Goal: Navigation & Orientation: Find specific page/section

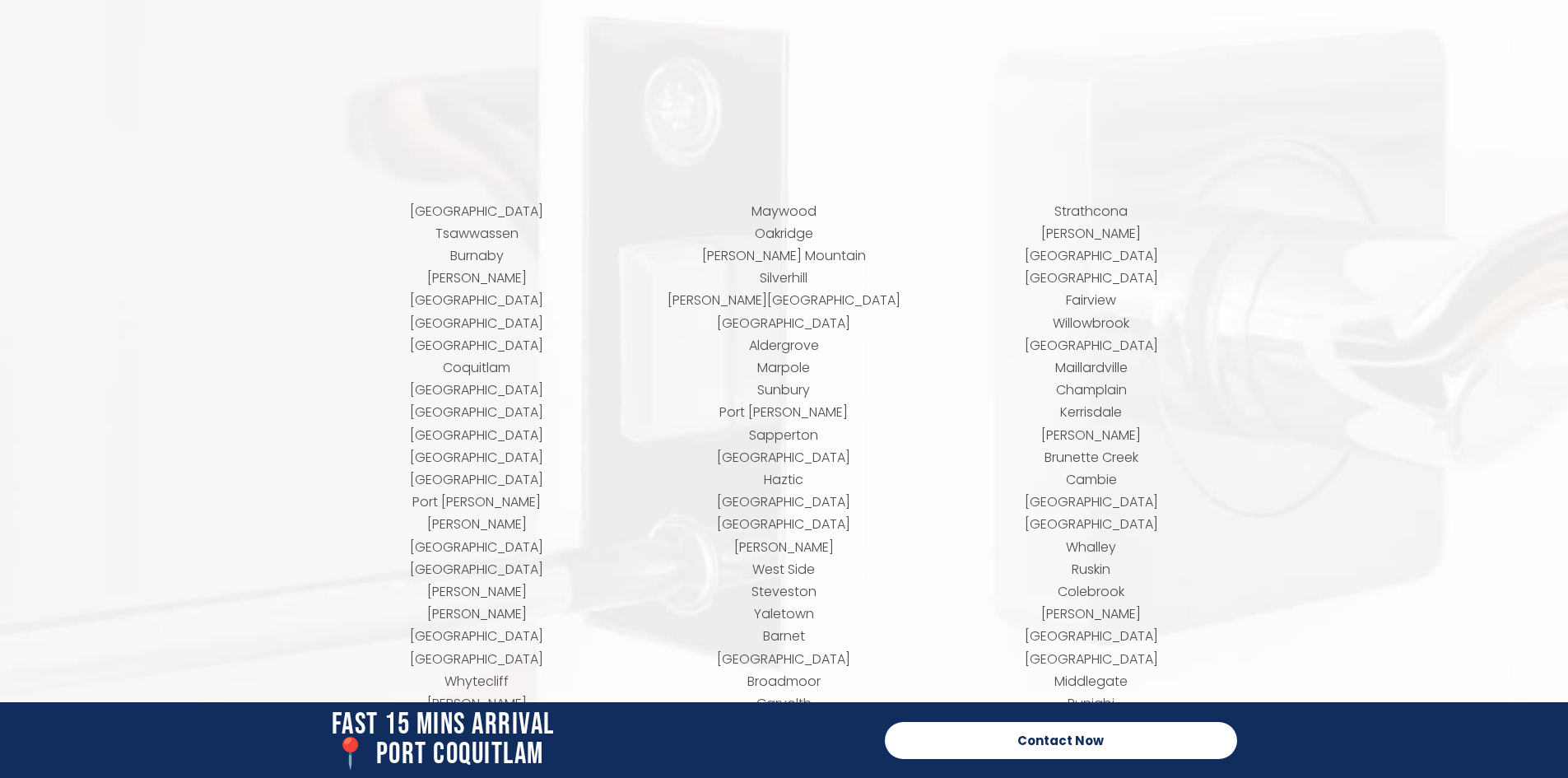
scroll to position [6726, 0]
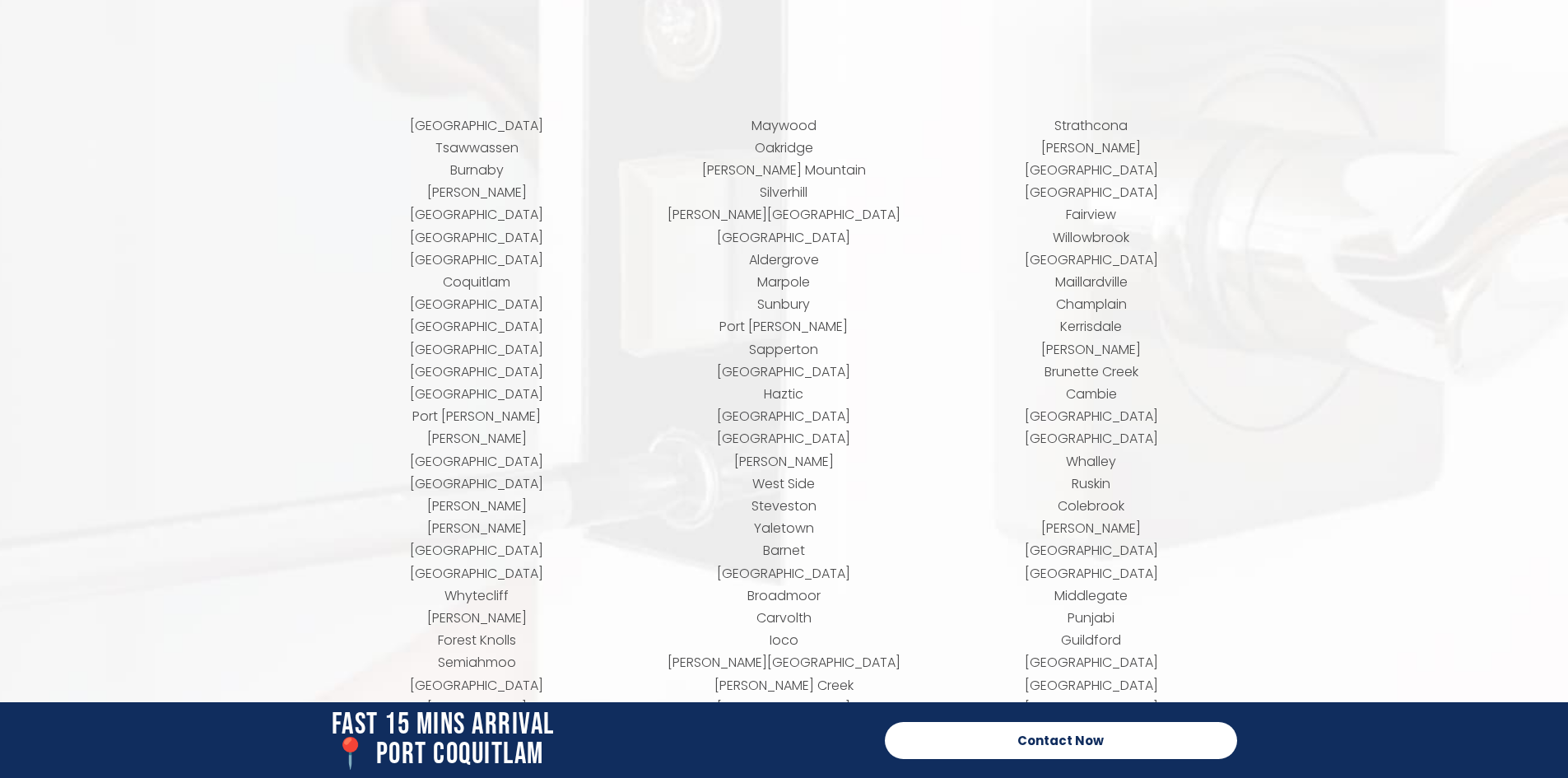
click at [783, 534] on p "Maywood Oakridge Burke Mountain Silverhill Campbell Heights Silver Valley Alder…" at bounding box center [784, 541] width 291 height 851
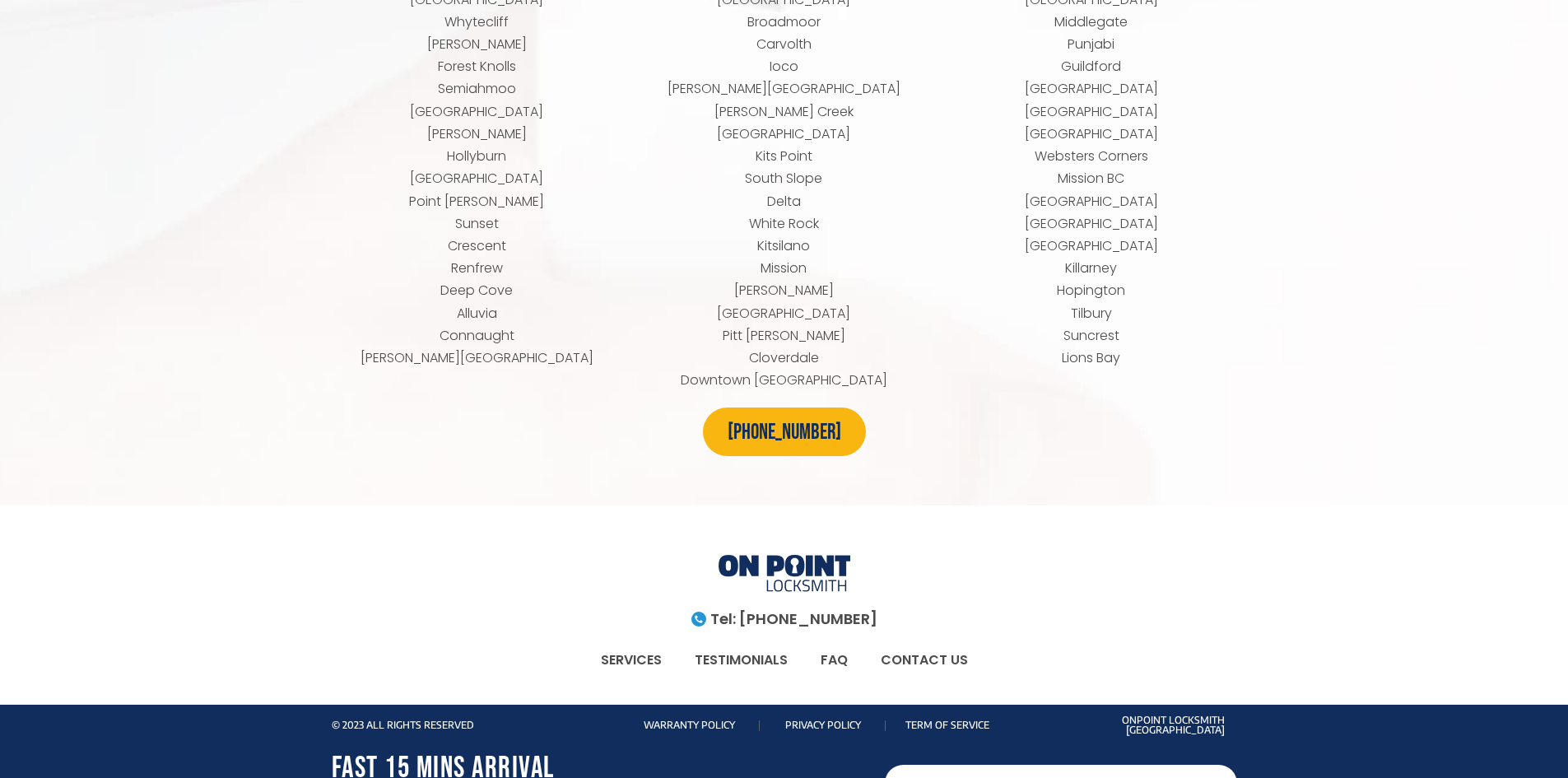
scroll to position [7323, 0]
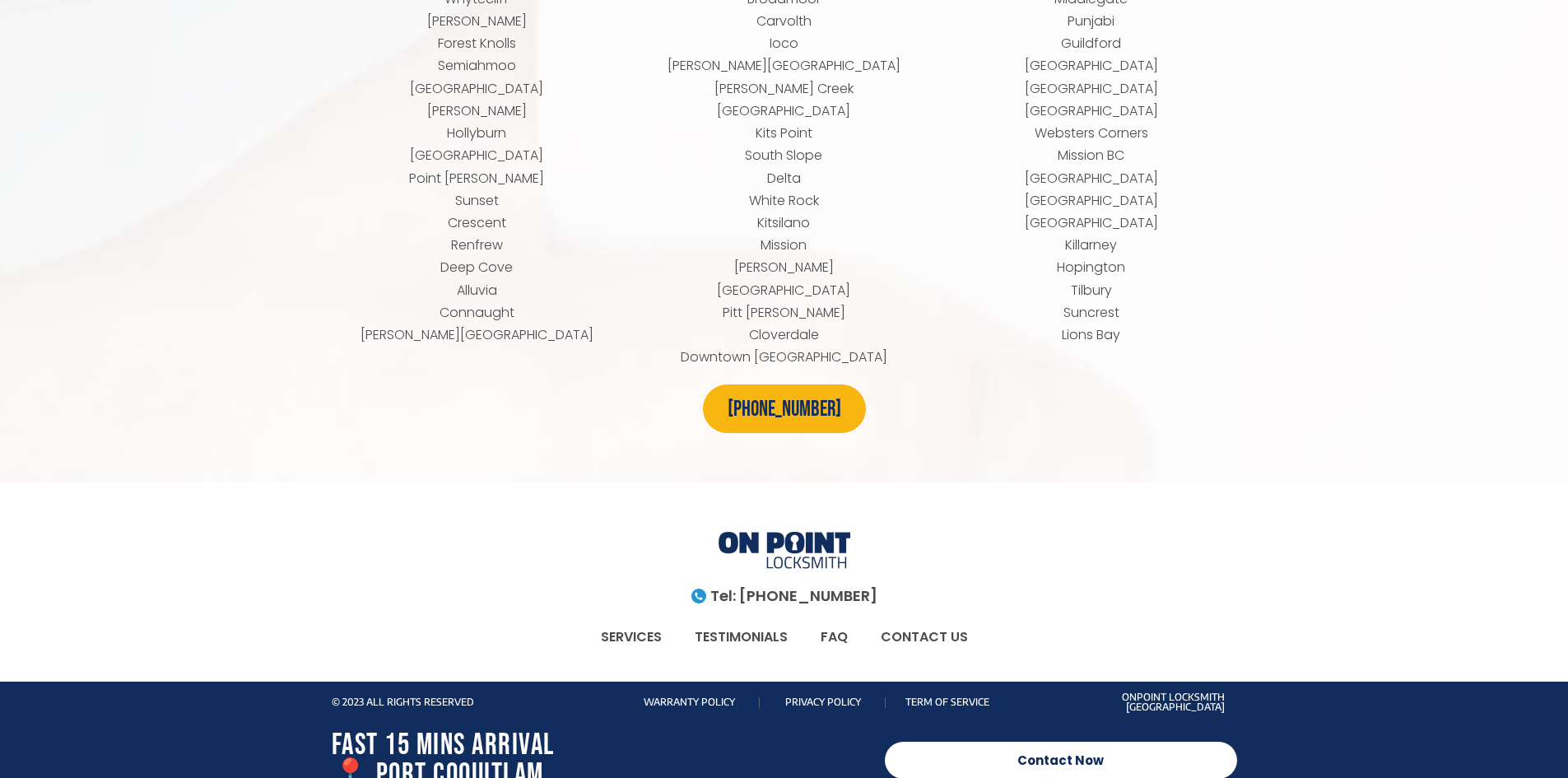
click at [807, 696] on link "Privacy Policy" at bounding box center [823, 702] width 76 height 12
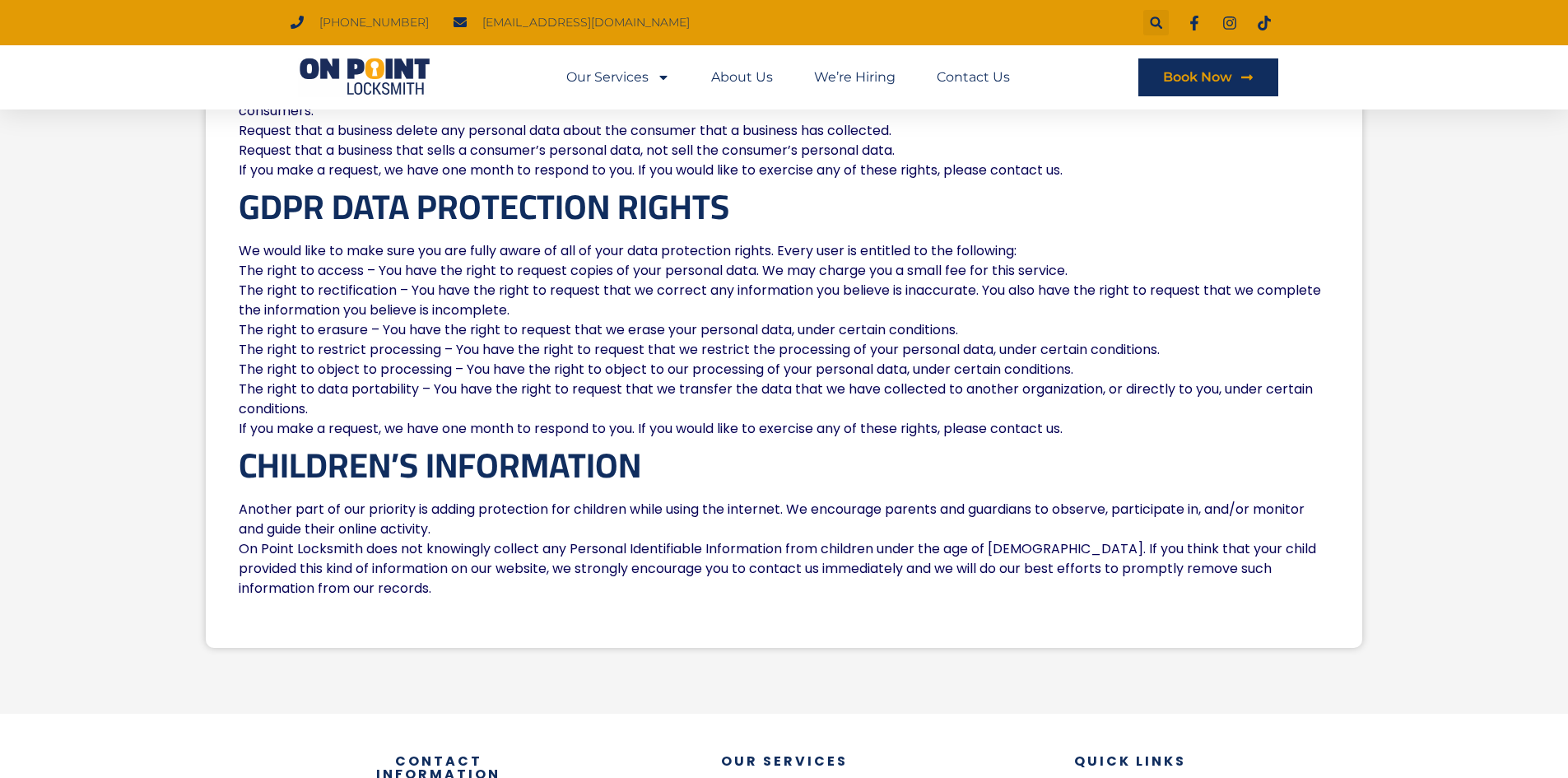
scroll to position [2011, 0]
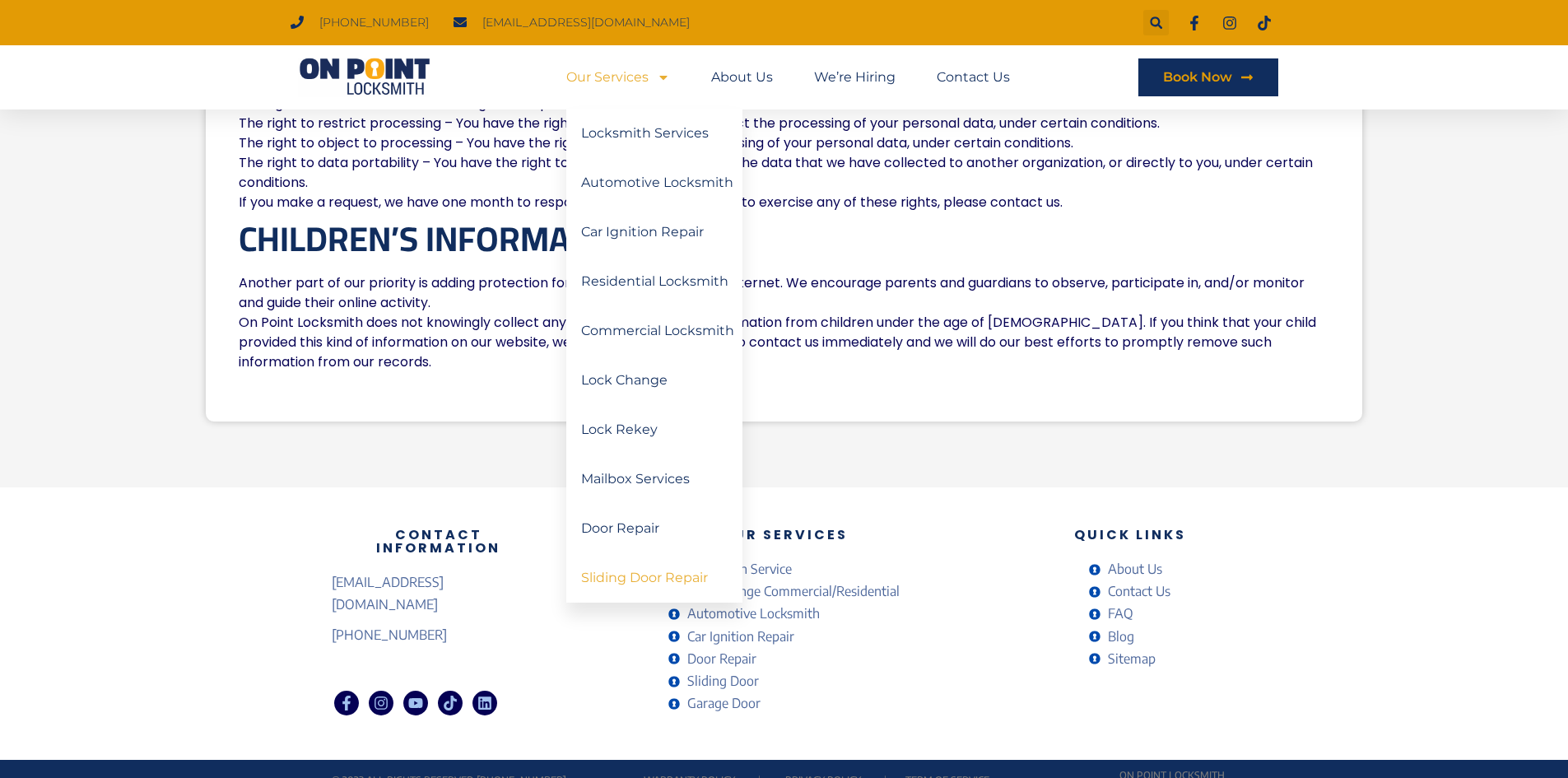
click at [684, 586] on link "Sliding Door Repair" at bounding box center [654, 579] width 177 height 49
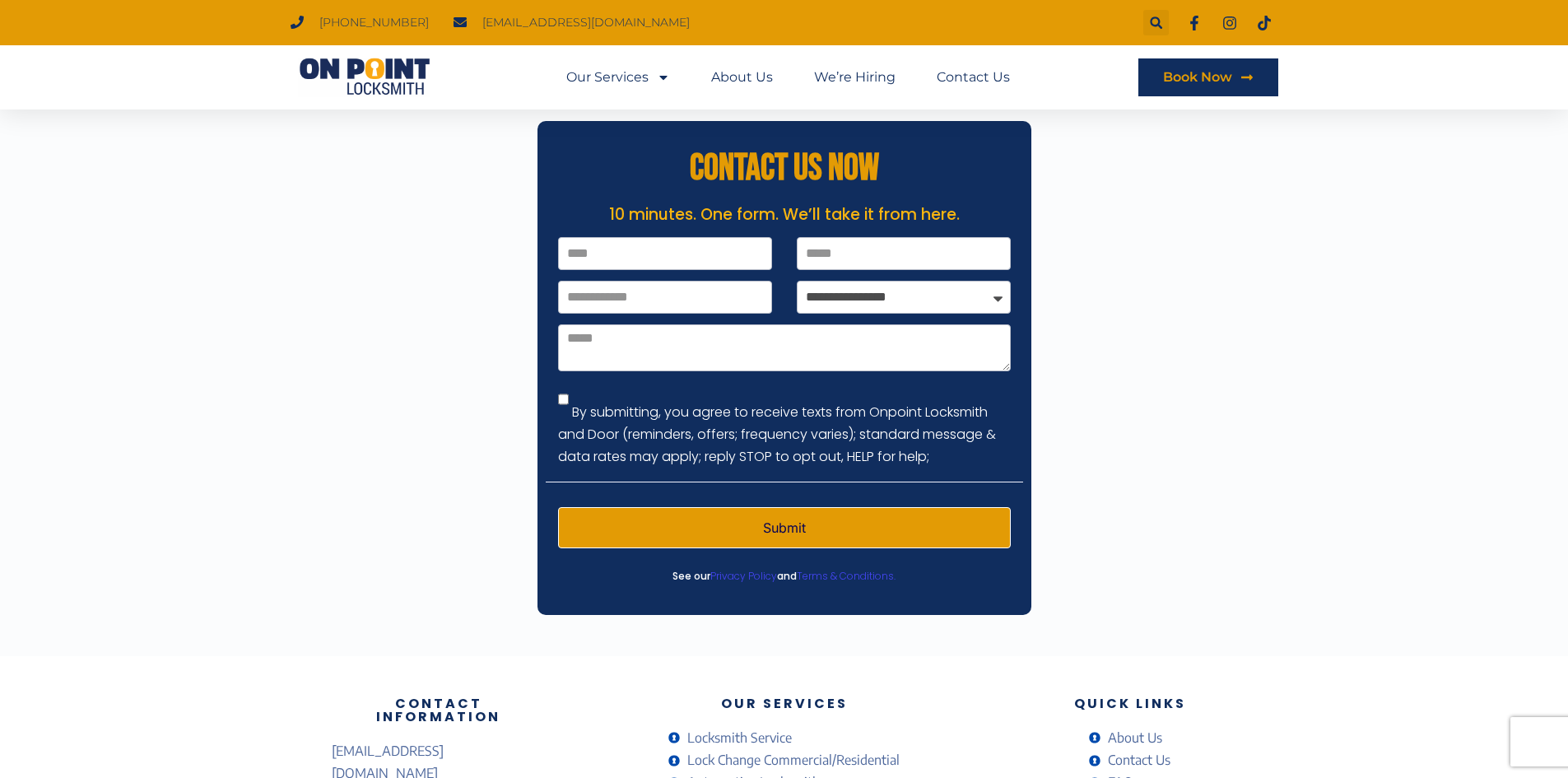
scroll to position [3500, 0]
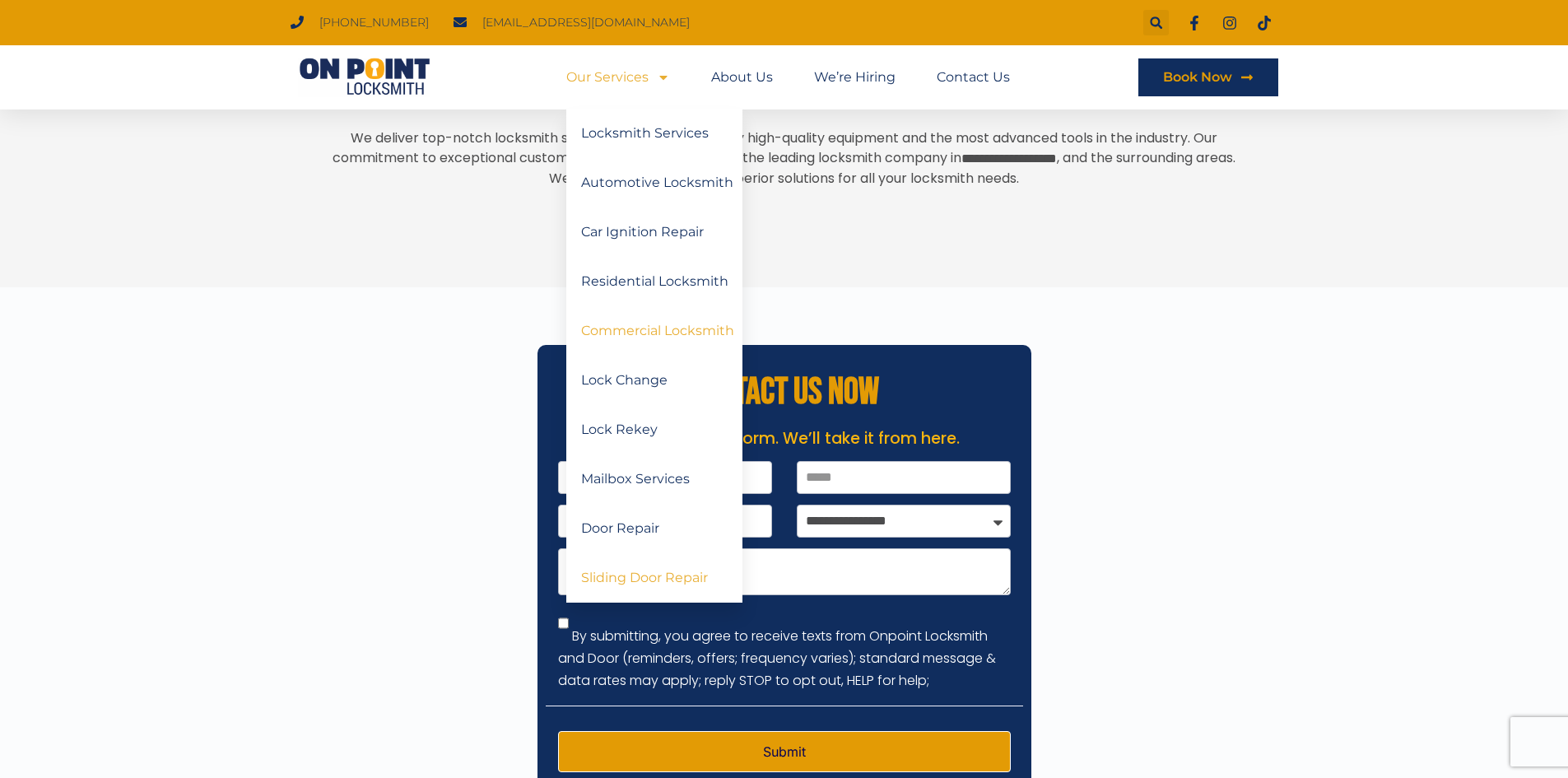
click at [633, 339] on link "Commercial Locksmith" at bounding box center [654, 331] width 177 height 49
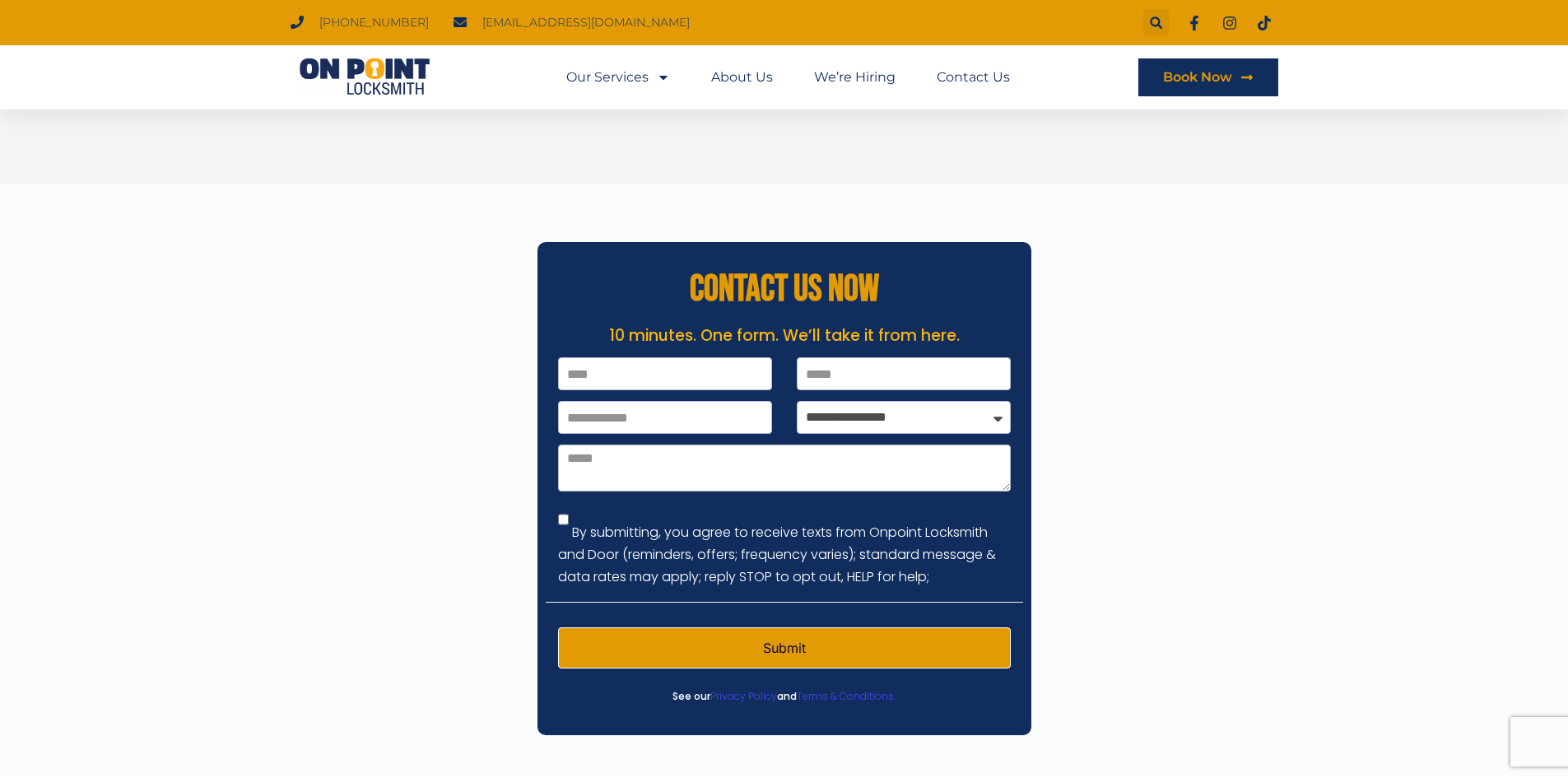
scroll to position [3721, 0]
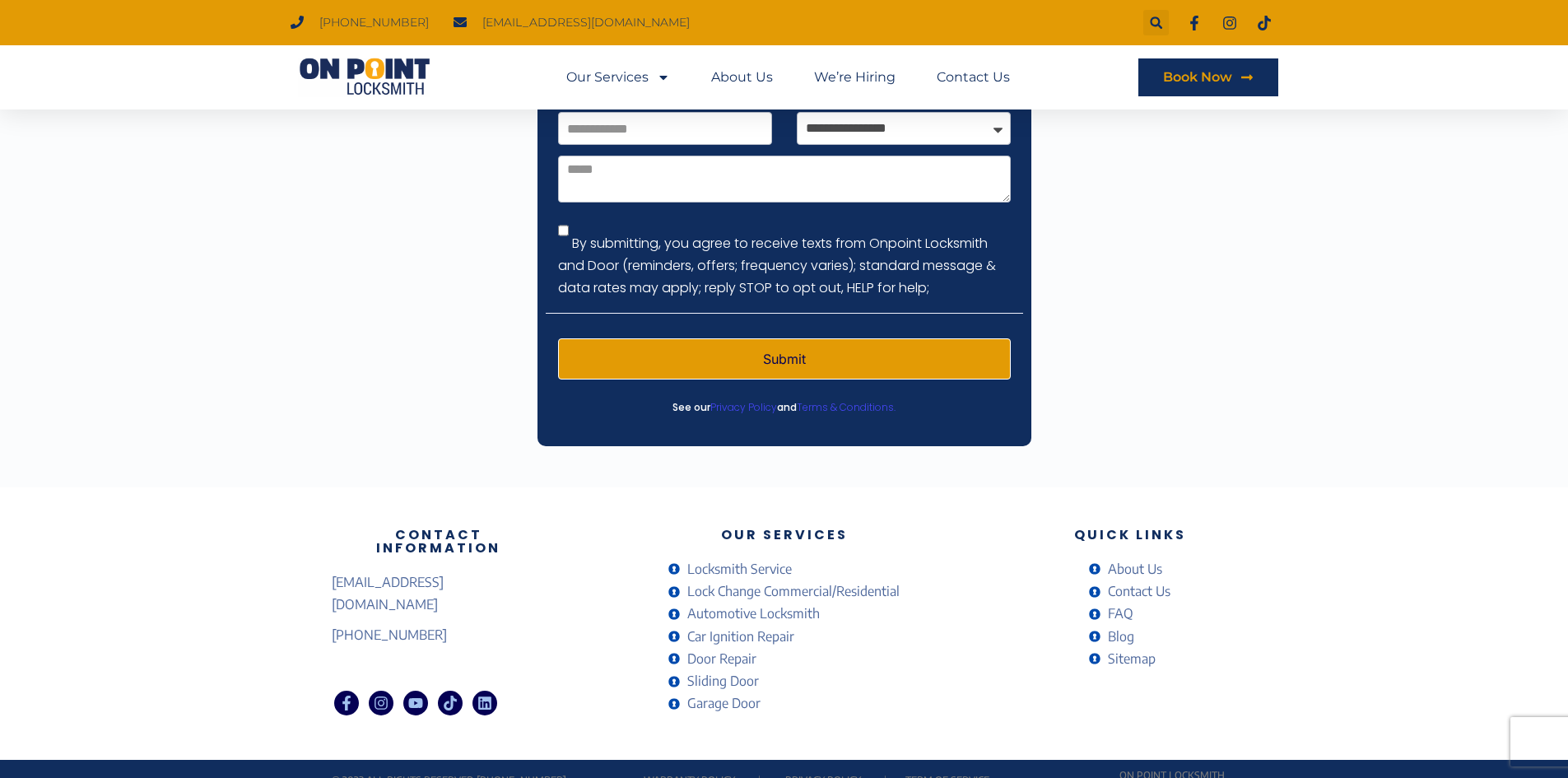
click at [716, 626] on span "Car Ignition Repair" at bounding box center [739, 636] width 111 height 22
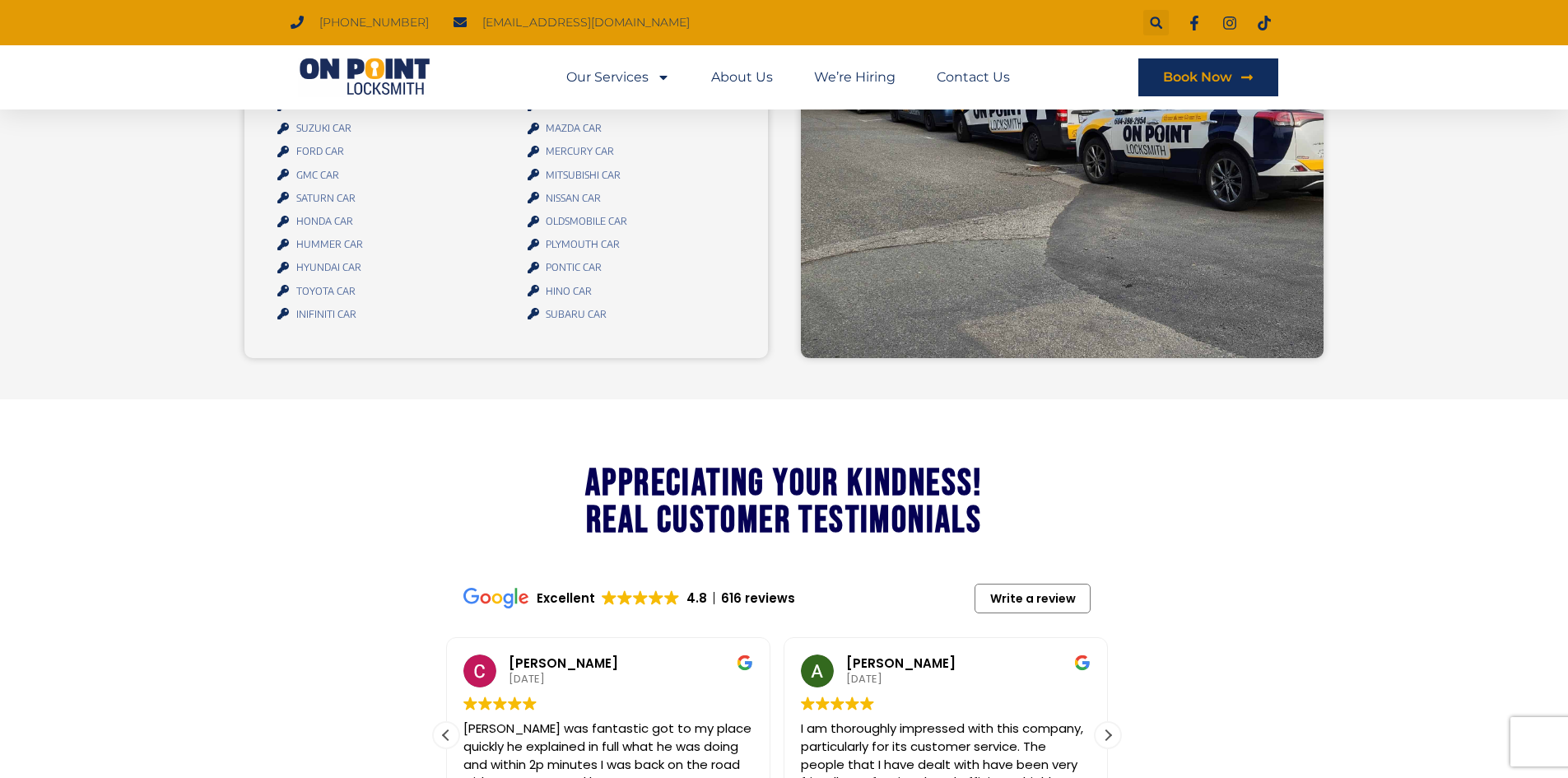
scroll to position [2333, 0]
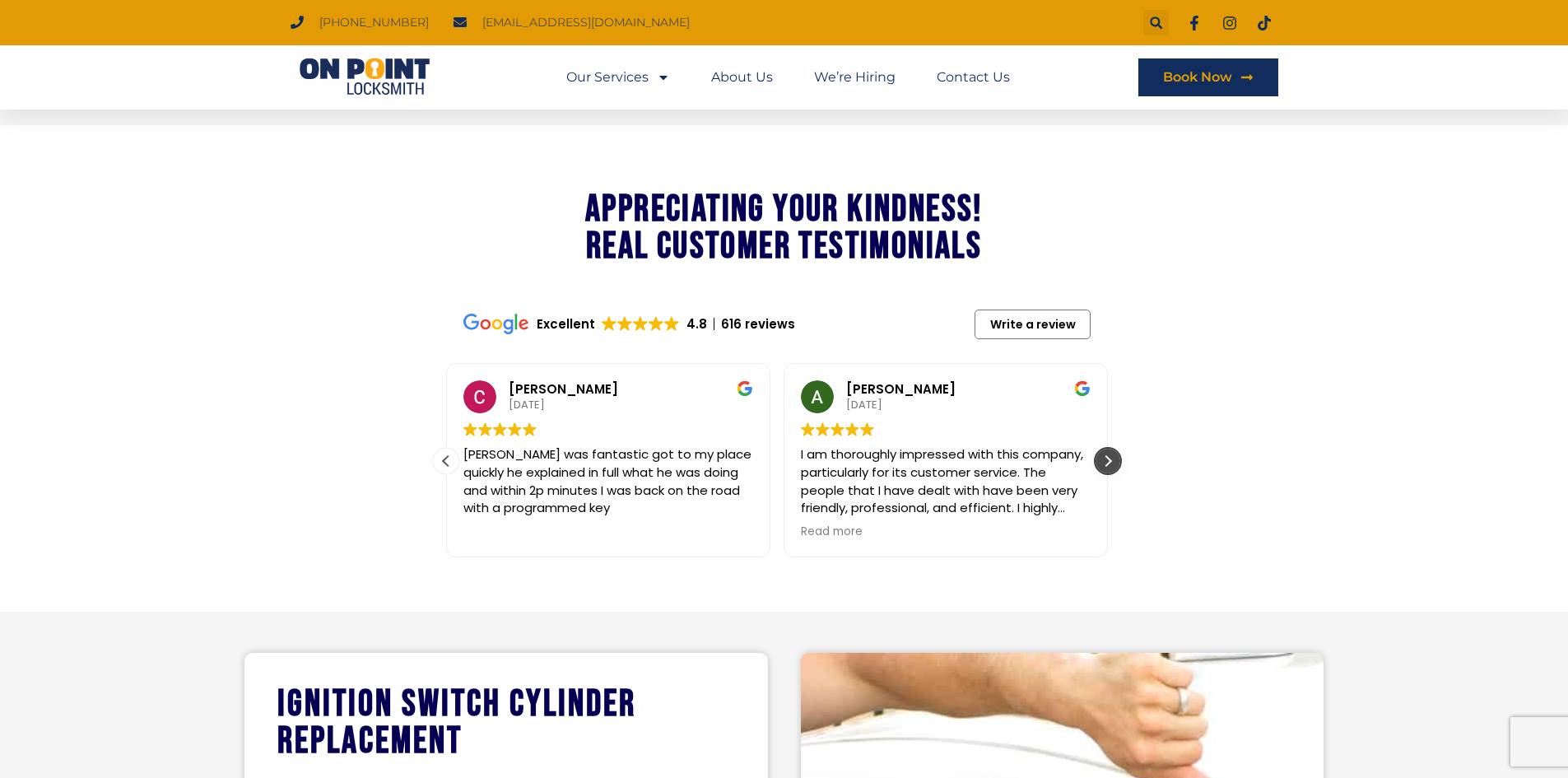
click at [1115, 473] on div "Next review" at bounding box center [1108, 461] width 25 height 25
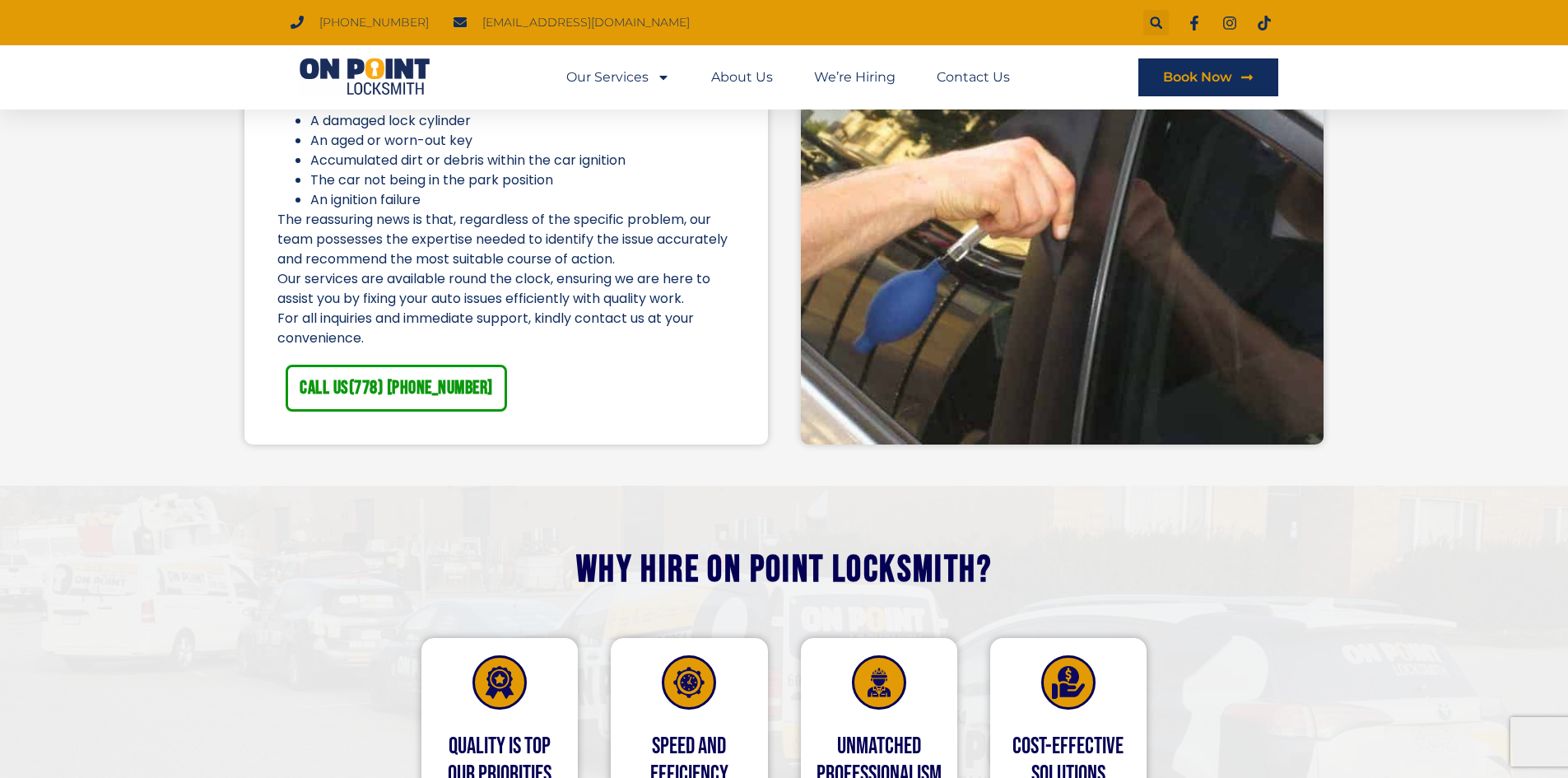
scroll to position [3431, 0]
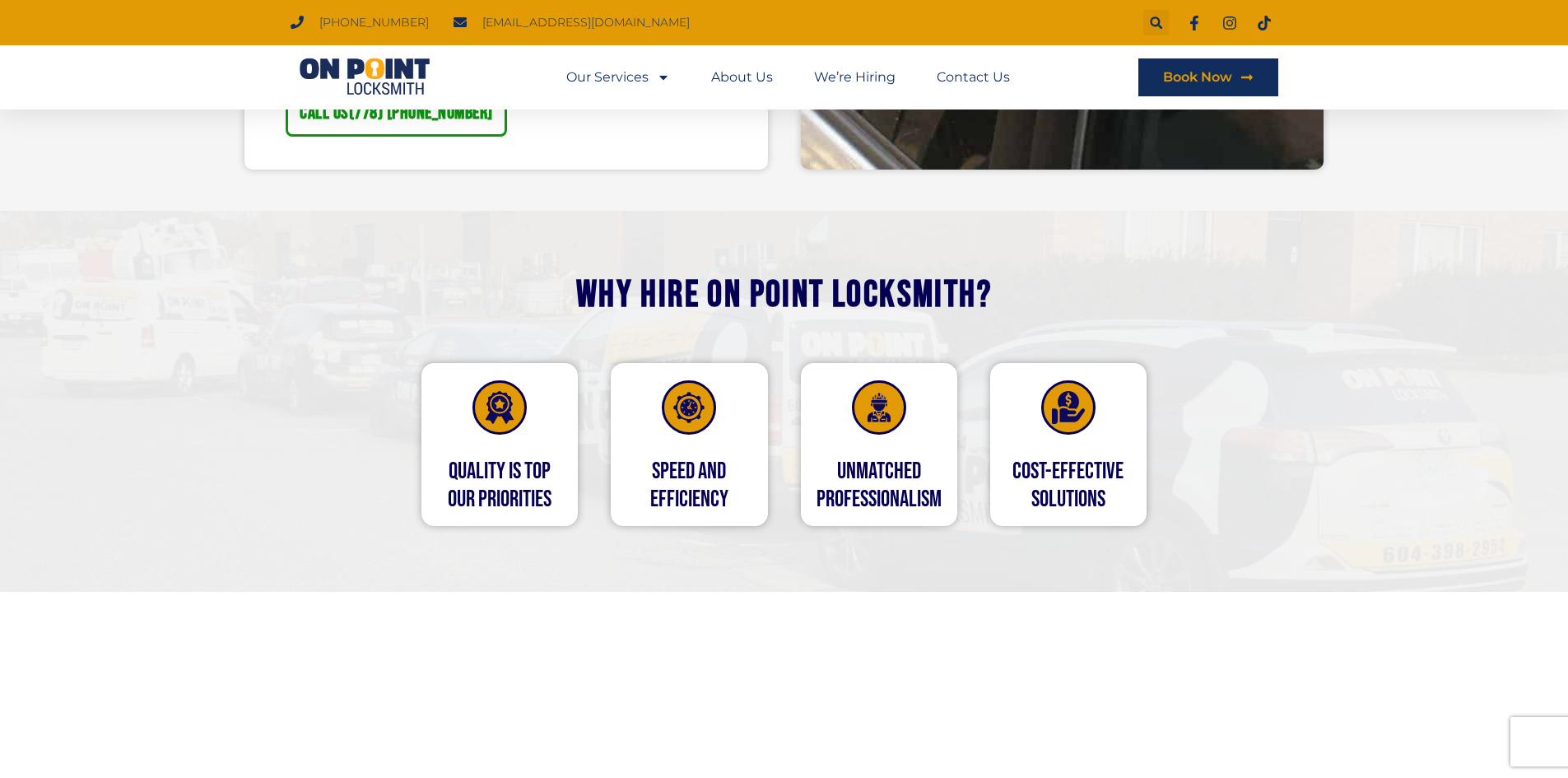
click at [726, 479] on h4 "SPEED and EFFICIENCY" at bounding box center [689, 485] width 155 height 55
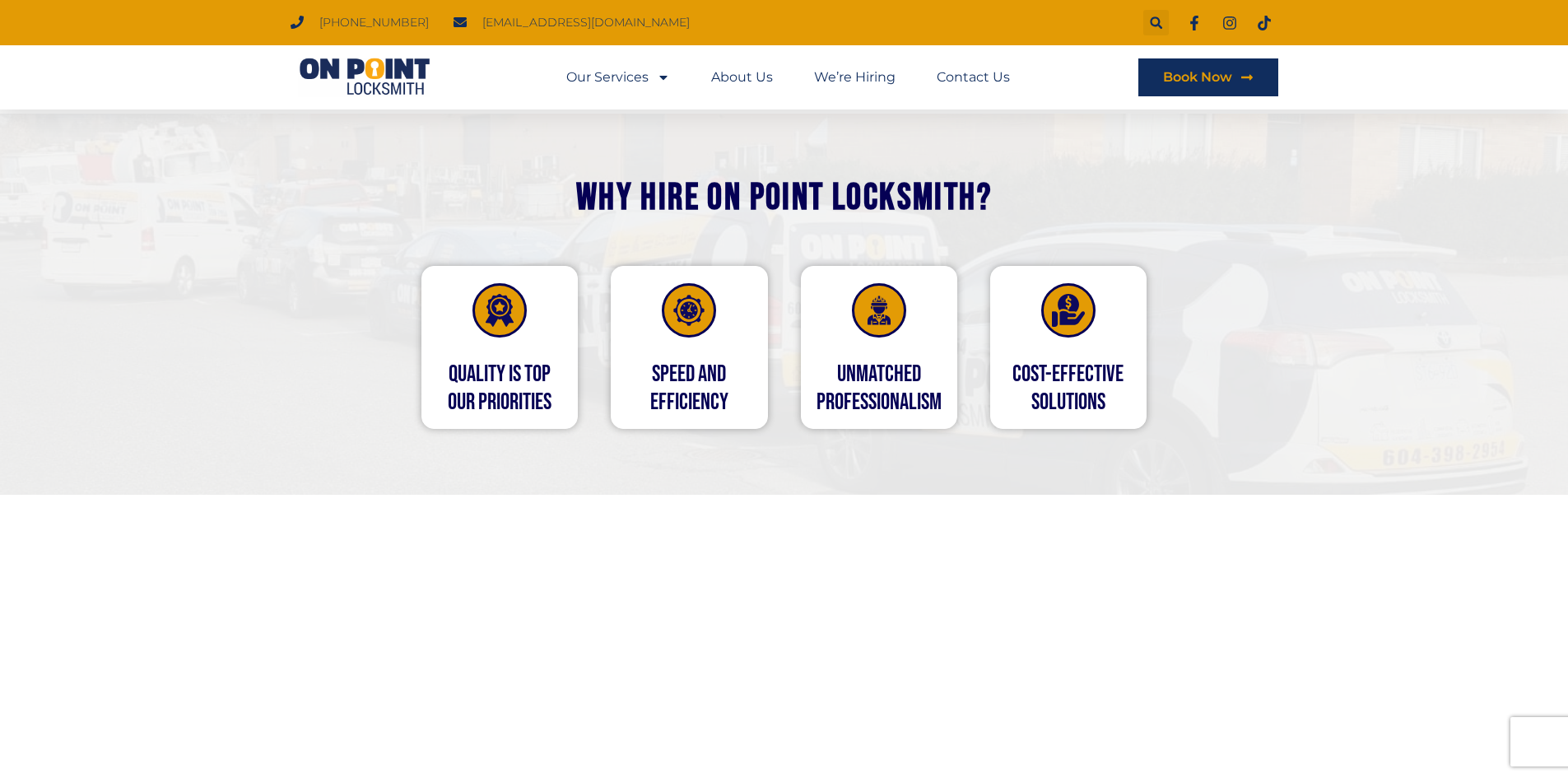
scroll to position [3843, 0]
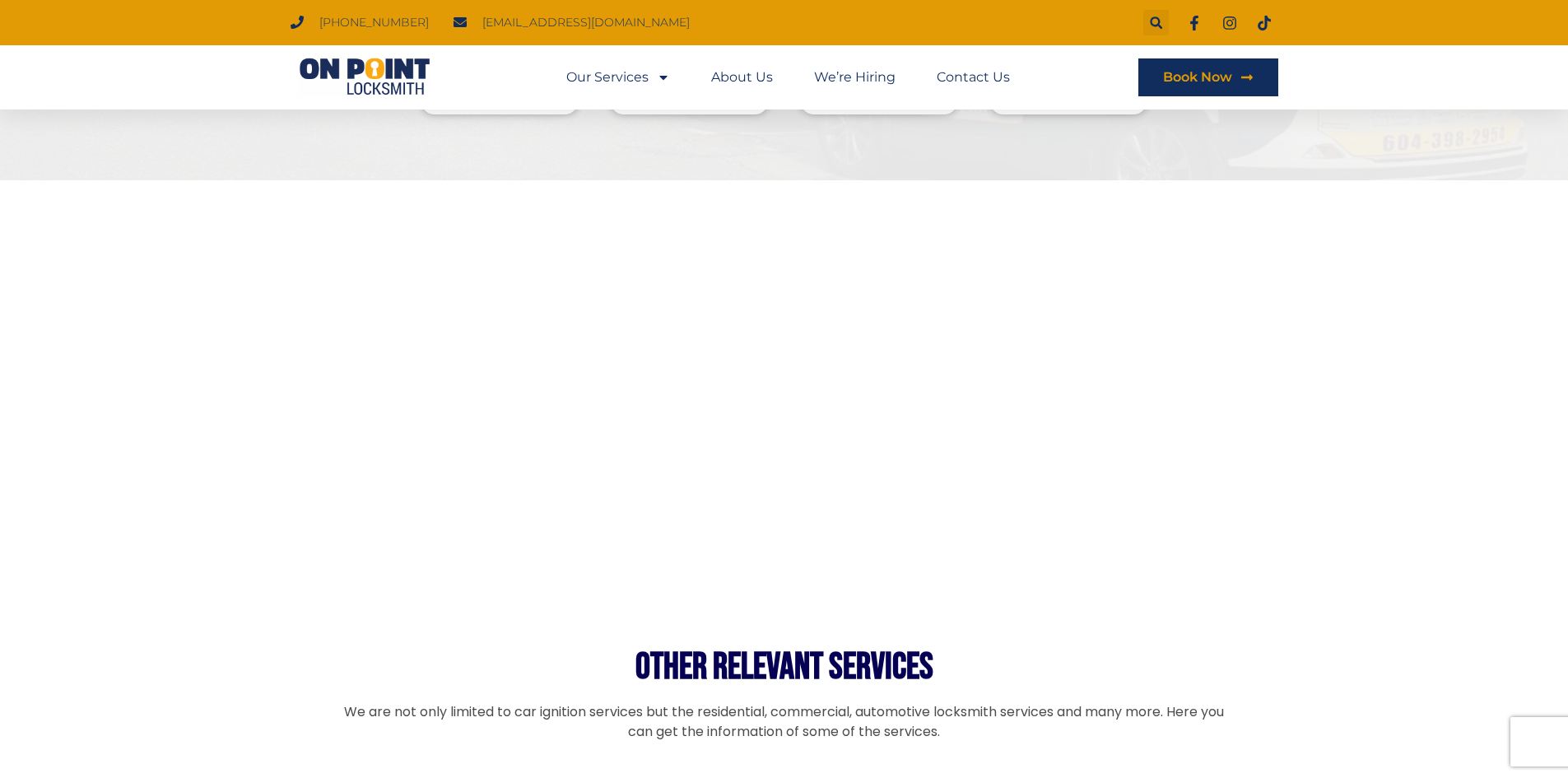
click at [374, 63] on img at bounding box center [365, 78] width 148 height 40
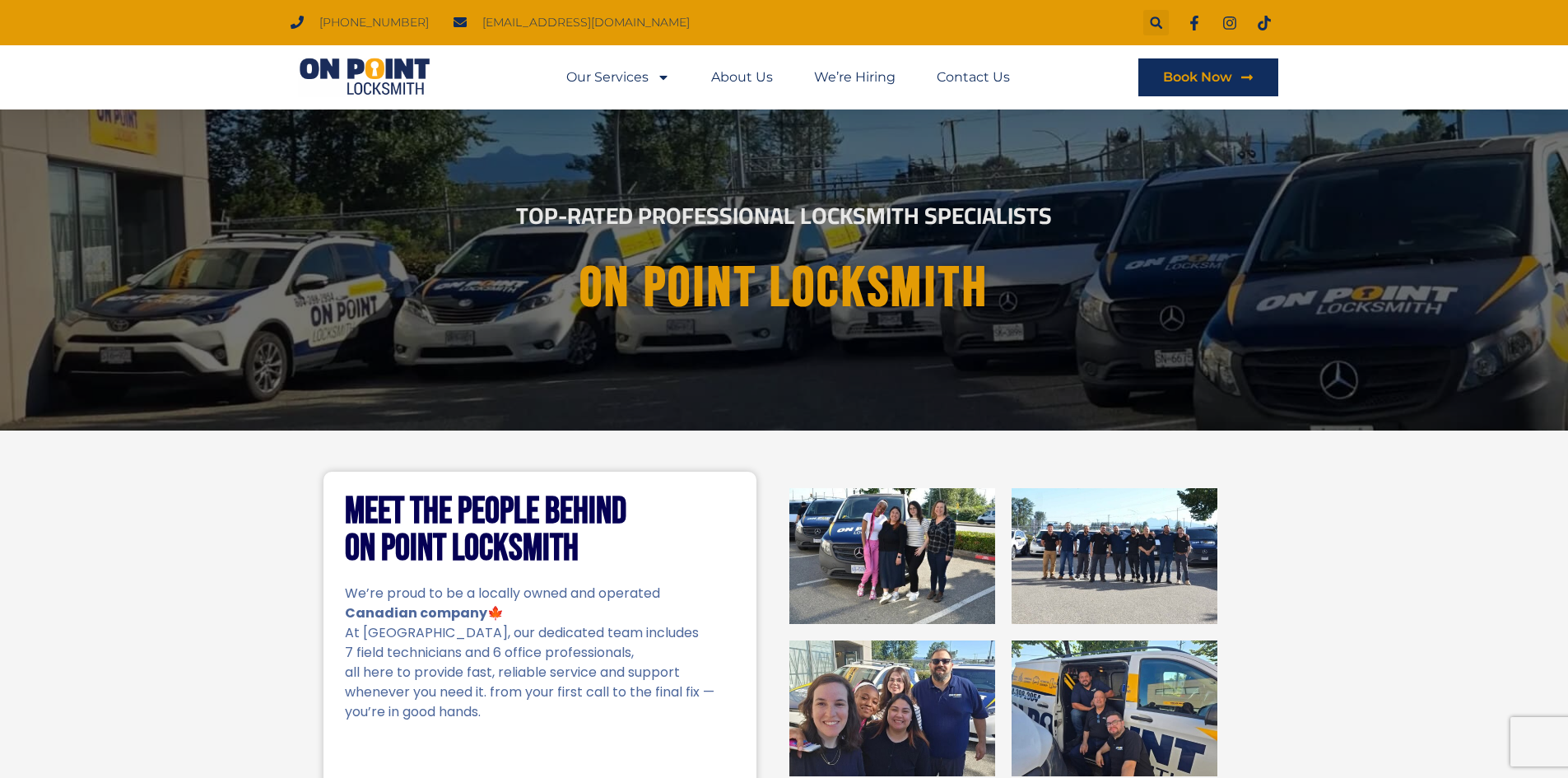
click at [929, 541] on img at bounding box center [892, 556] width 206 height 136
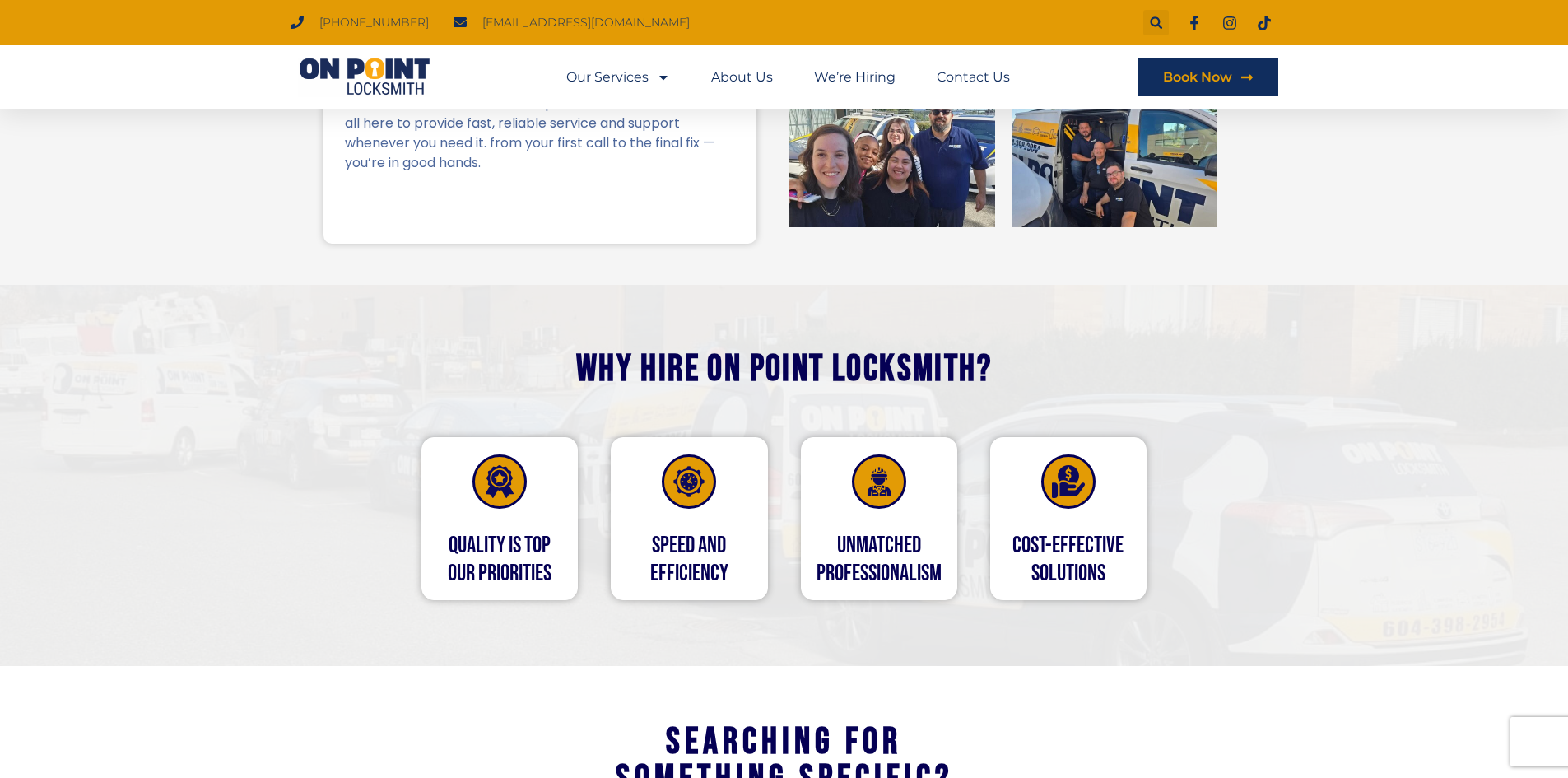
scroll to position [961, 0]
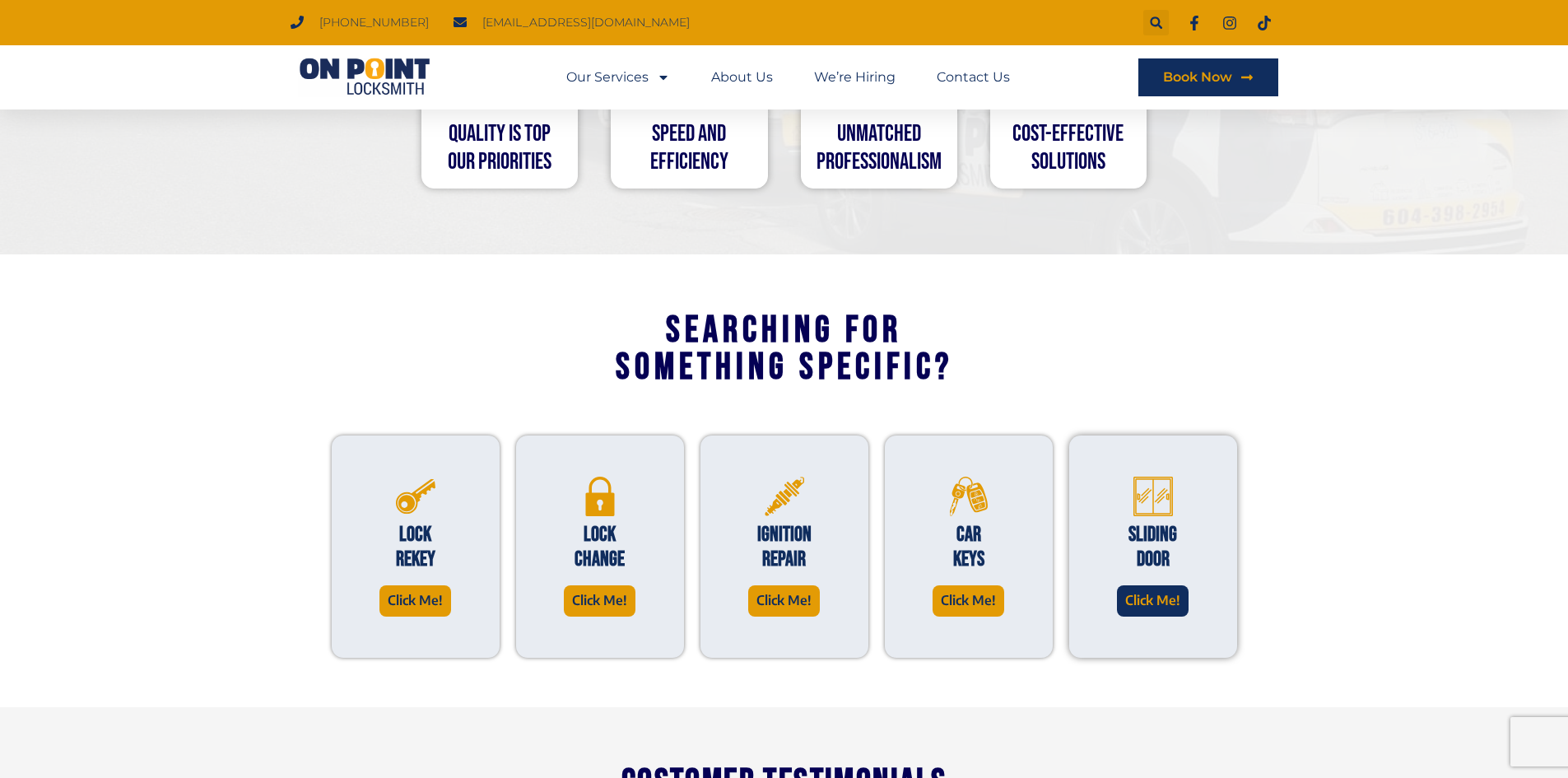
click at [1156, 600] on span "Click Me!" at bounding box center [1153, 600] width 55 height 22
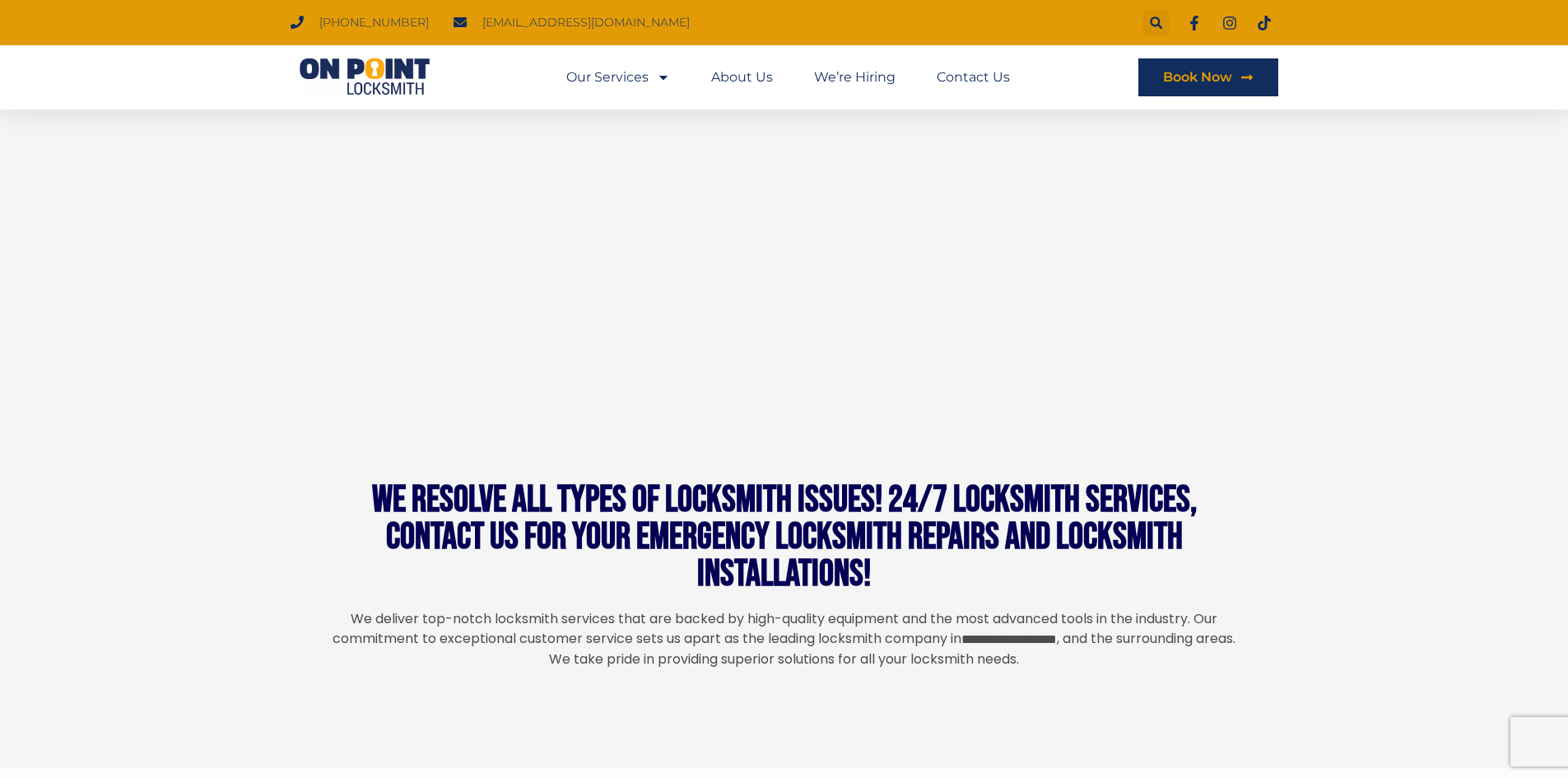
scroll to position [3294, 0]
